Goal: Information Seeking & Learning: Understand process/instructions

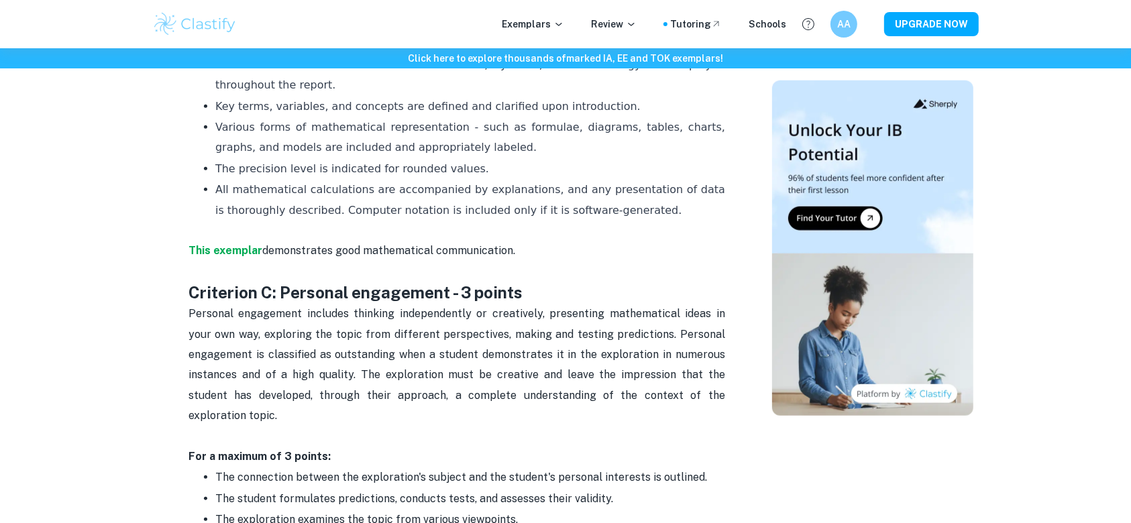
scroll to position [1212, 0]
drag, startPoint x: 494, startPoint y: 176, endPoint x: 214, endPoint y: 121, distance: 285.8
click at [214, 121] on ul "Accurate and consistent mathematical notation, symbols, and terminology are emp…" at bounding box center [456, 147] width 536 height 187
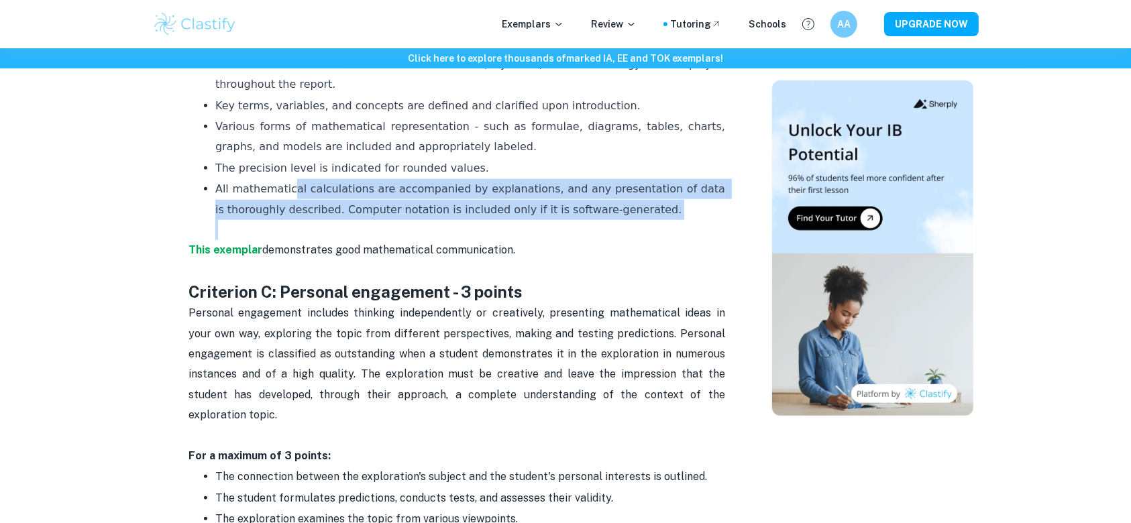
drag, startPoint x: 288, startPoint y: 181, endPoint x: 546, endPoint y: 225, distance: 261.9
click at [546, 225] on p "All mathematical calculations are accompanied by explanations, and any presenta…" at bounding box center [470, 209] width 510 height 61
